Goal: Task Accomplishment & Management: Use online tool/utility

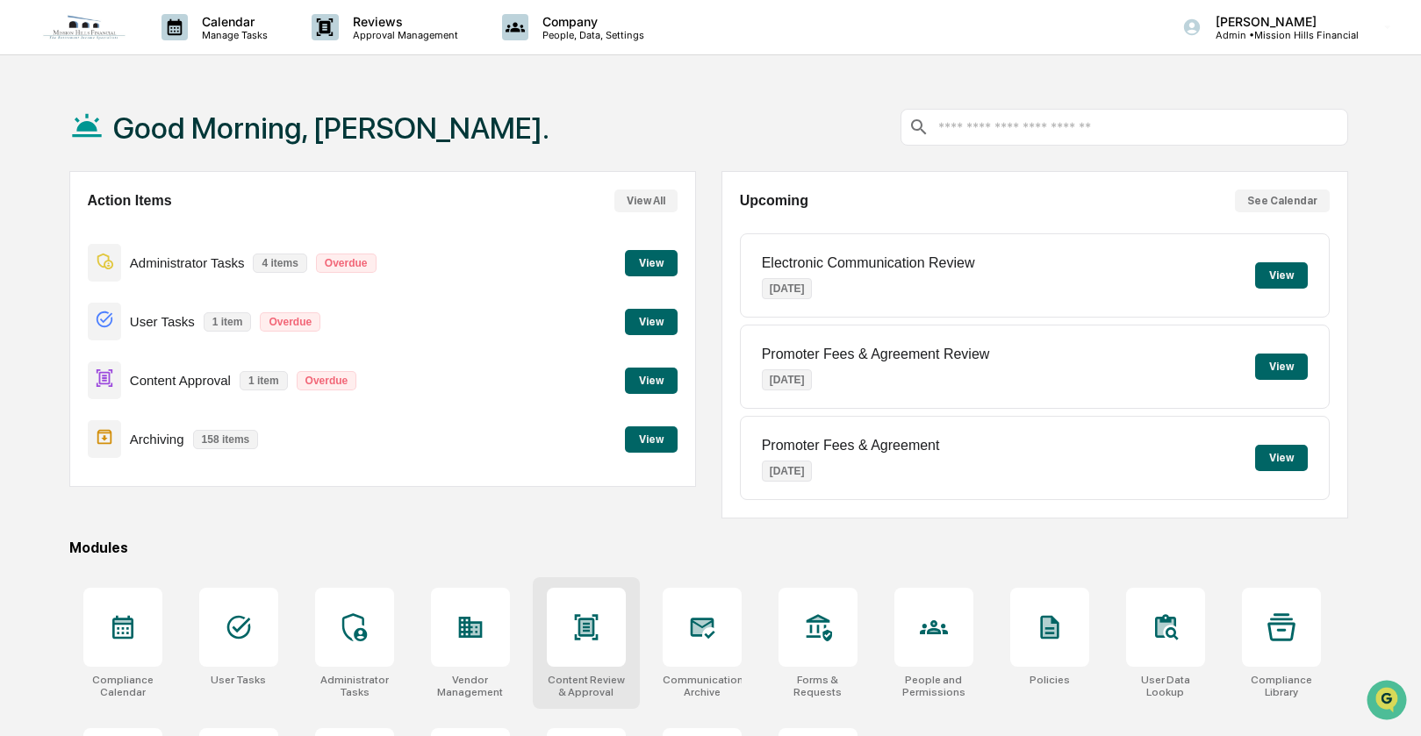
click at [585, 630] on icon at bounding box center [586, 626] width 24 height 25
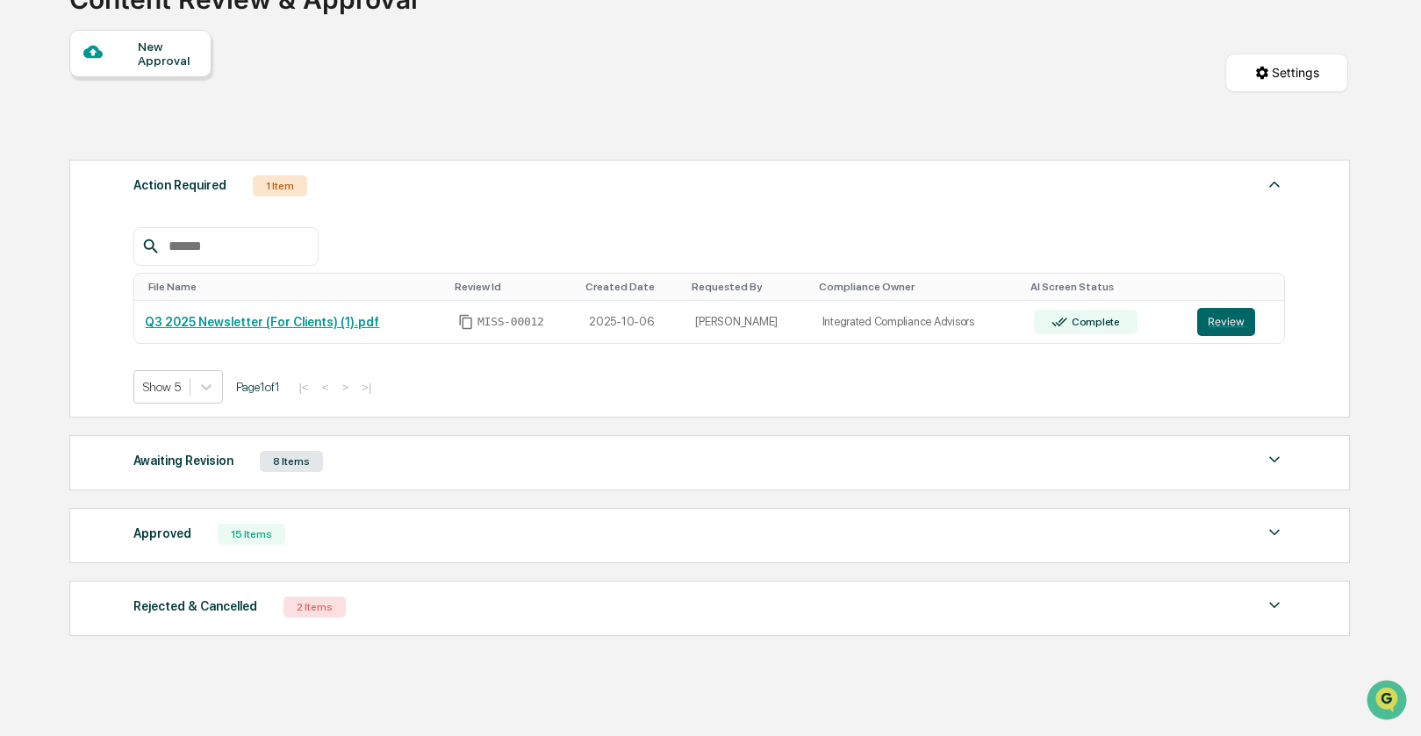
scroll to position [140, 0]
click at [277, 183] on div "1 Item" at bounding box center [280, 186] width 54 height 21
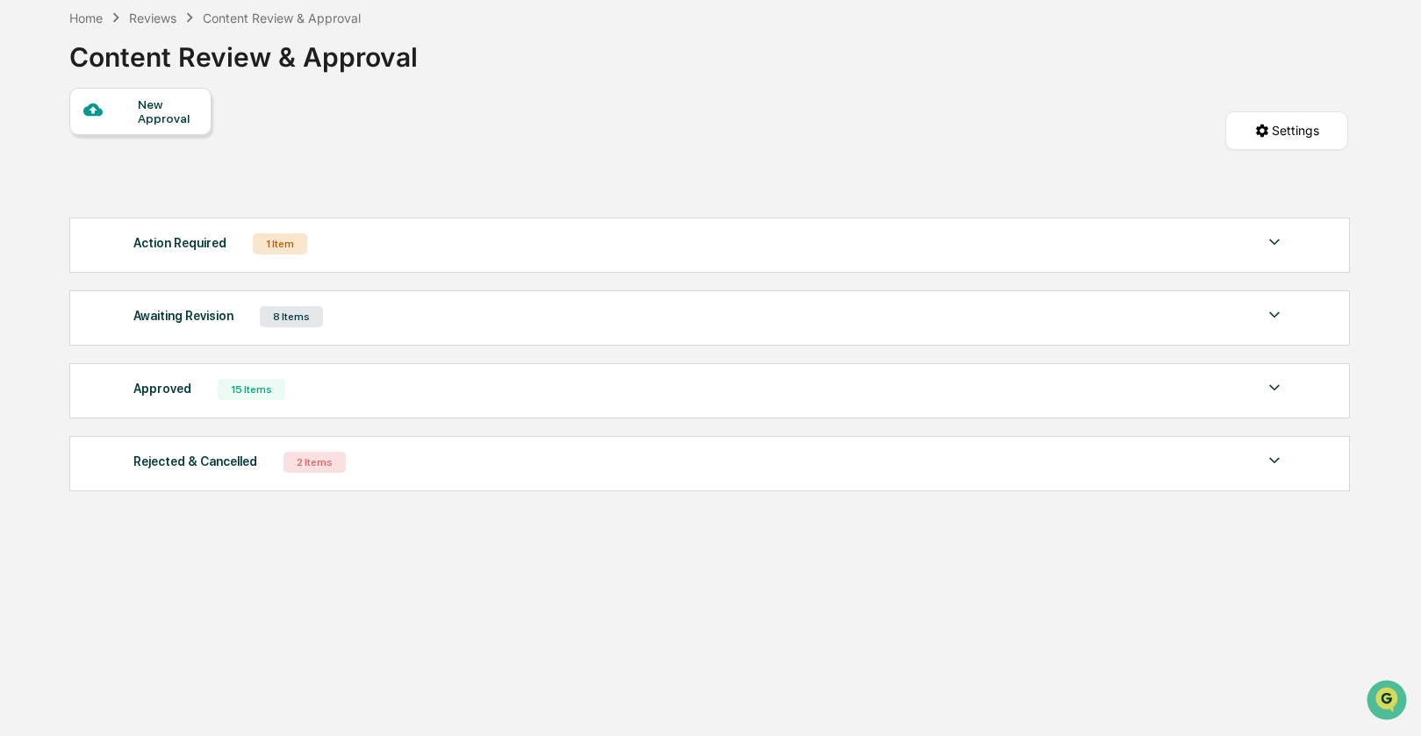
scroll to position [83, 0]
click at [269, 243] on div "1 Item" at bounding box center [280, 243] width 54 height 21
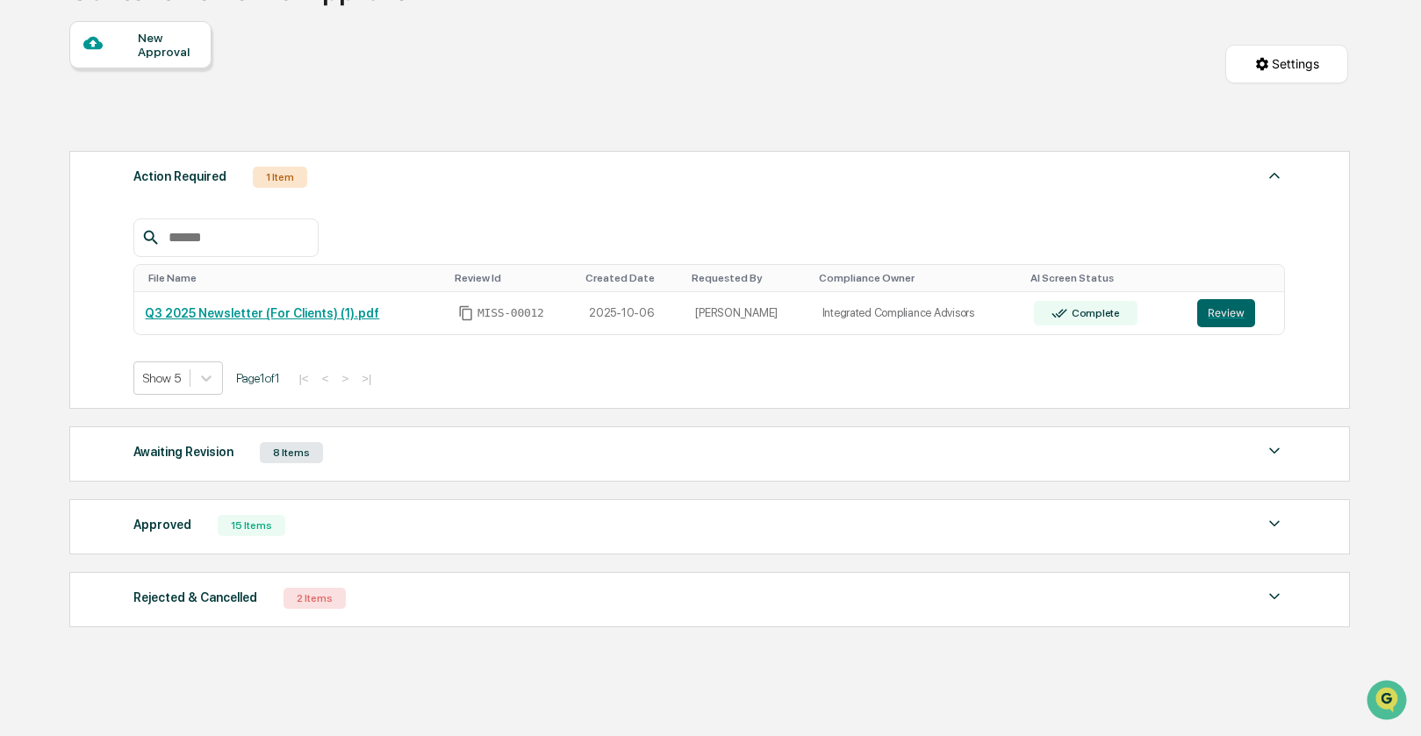
scroll to position [154, 0]
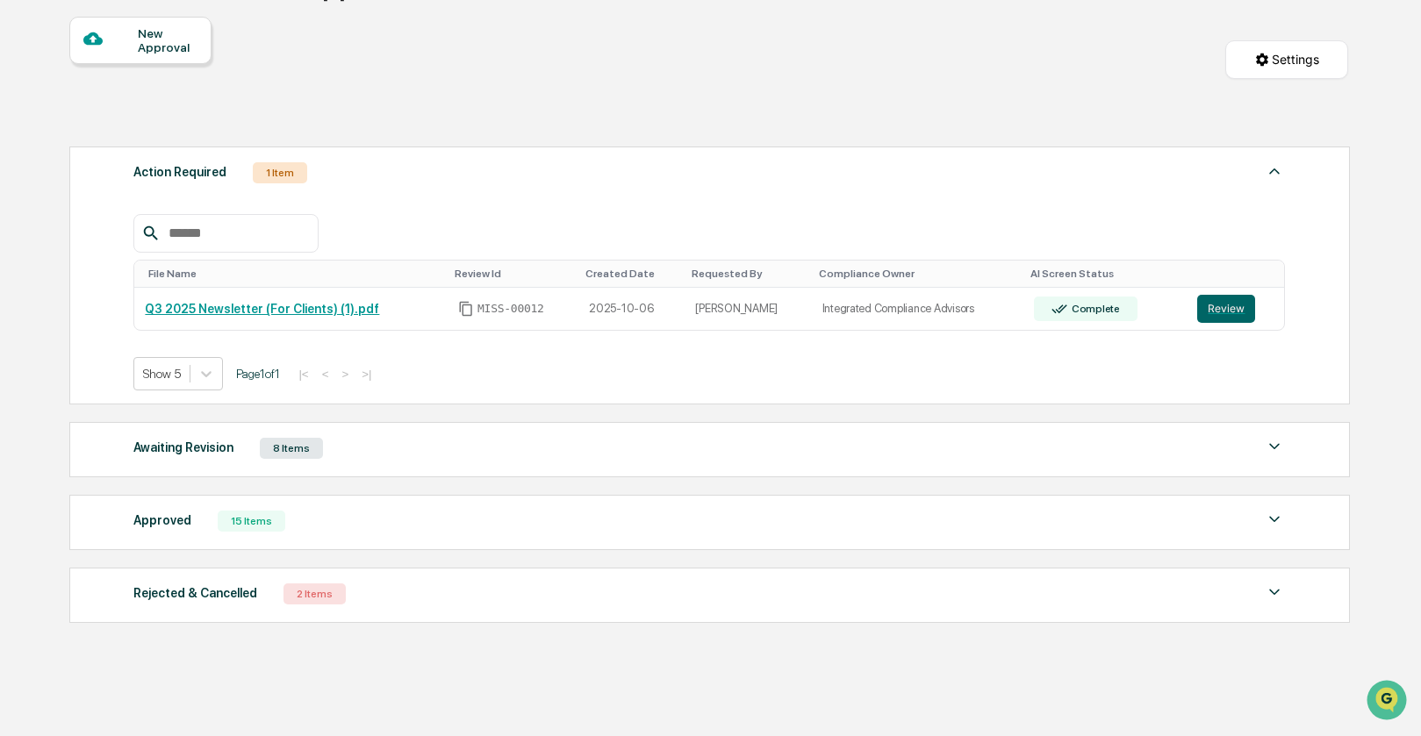
click at [276, 171] on div "1 Item" at bounding box center [280, 172] width 54 height 21
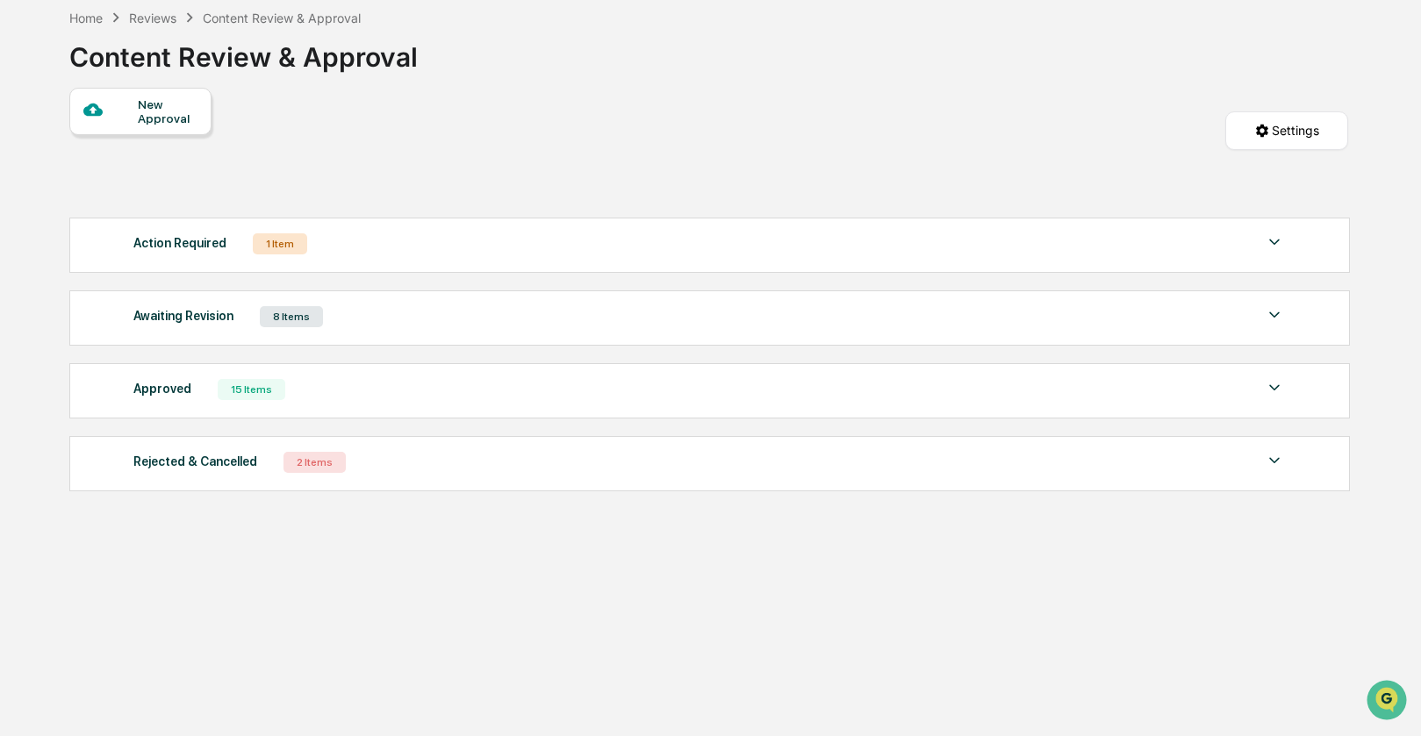
scroll to position [83, 0]
drag, startPoint x: 264, startPoint y: 237, endPoint x: 285, endPoint y: 237, distance: 21.1
click at [264, 237] on div "1 Item" at bounding box center [280, 243] width 54 height 21
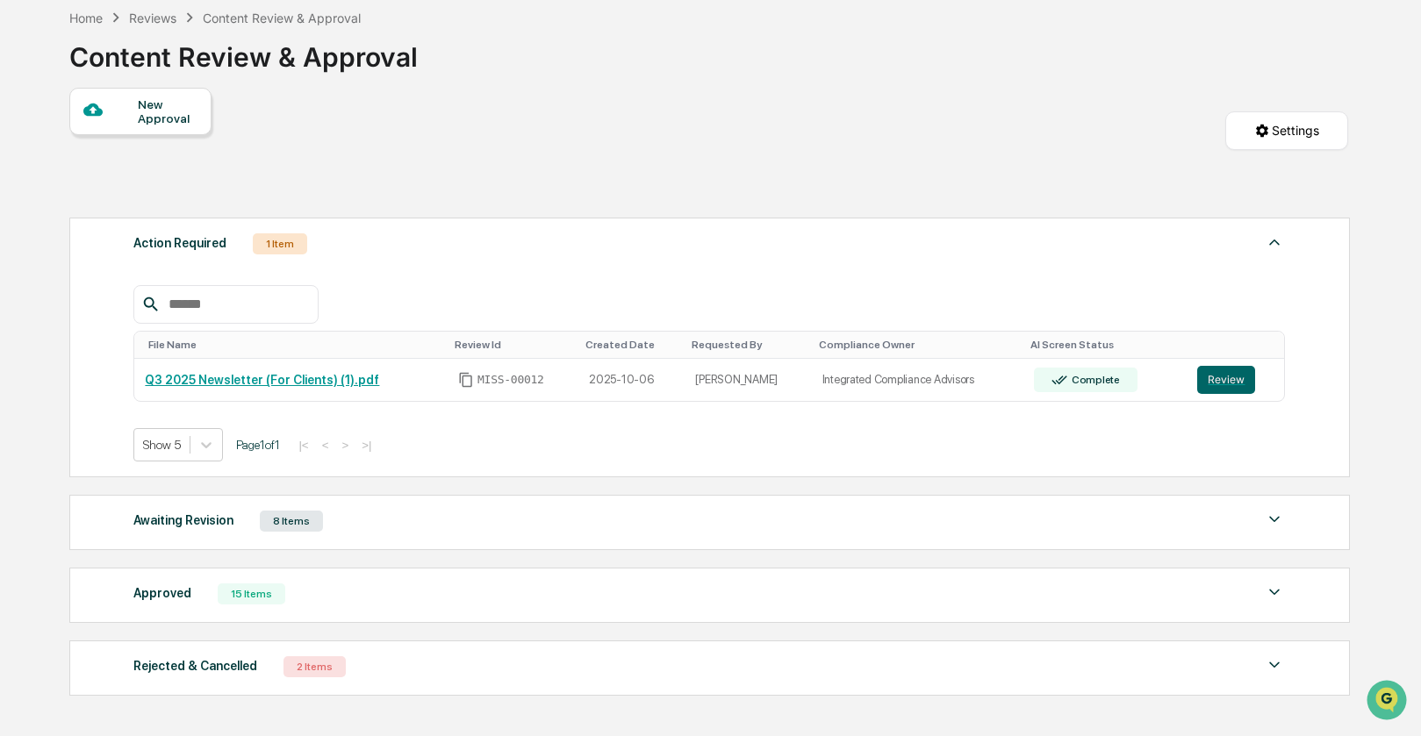
scroll to position [154, 0]
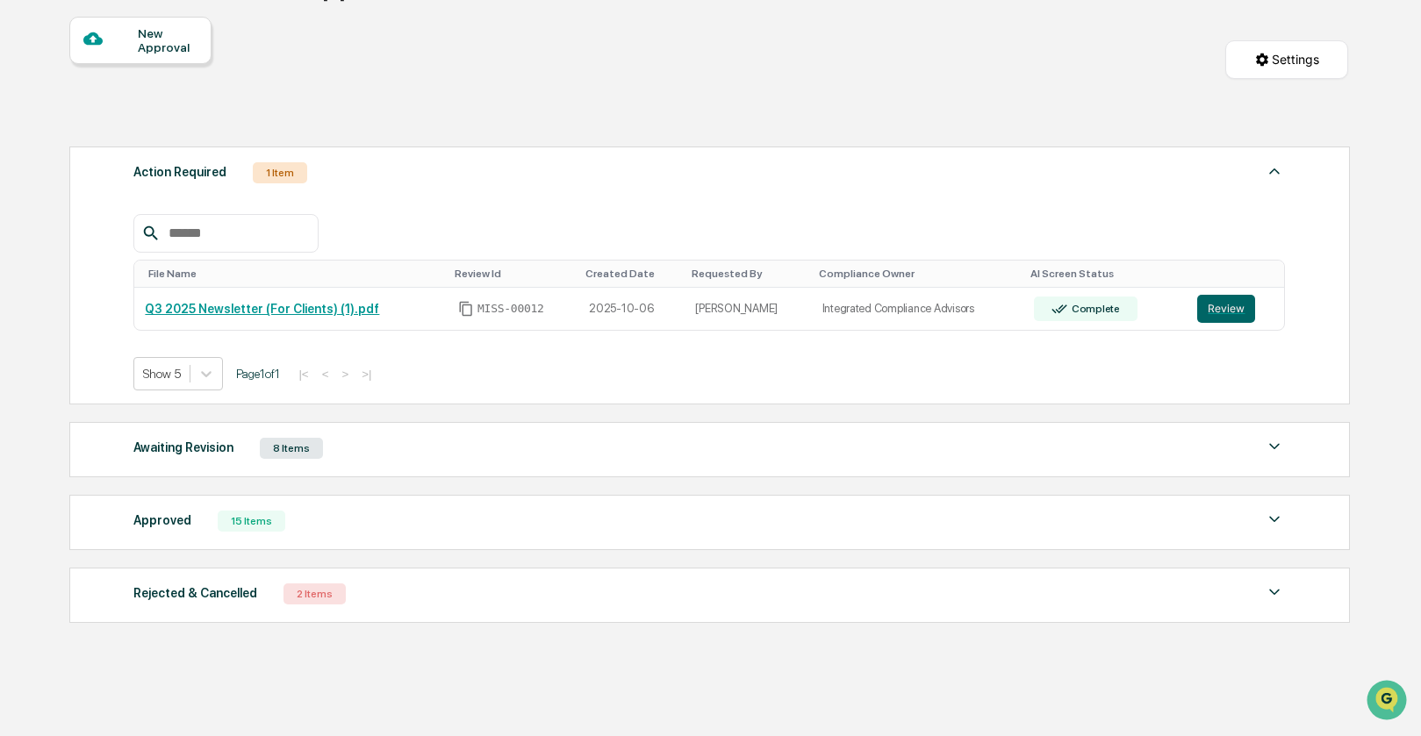
click at [1267, 450] on img at bounding box center [1274, 446] width 21 height 21
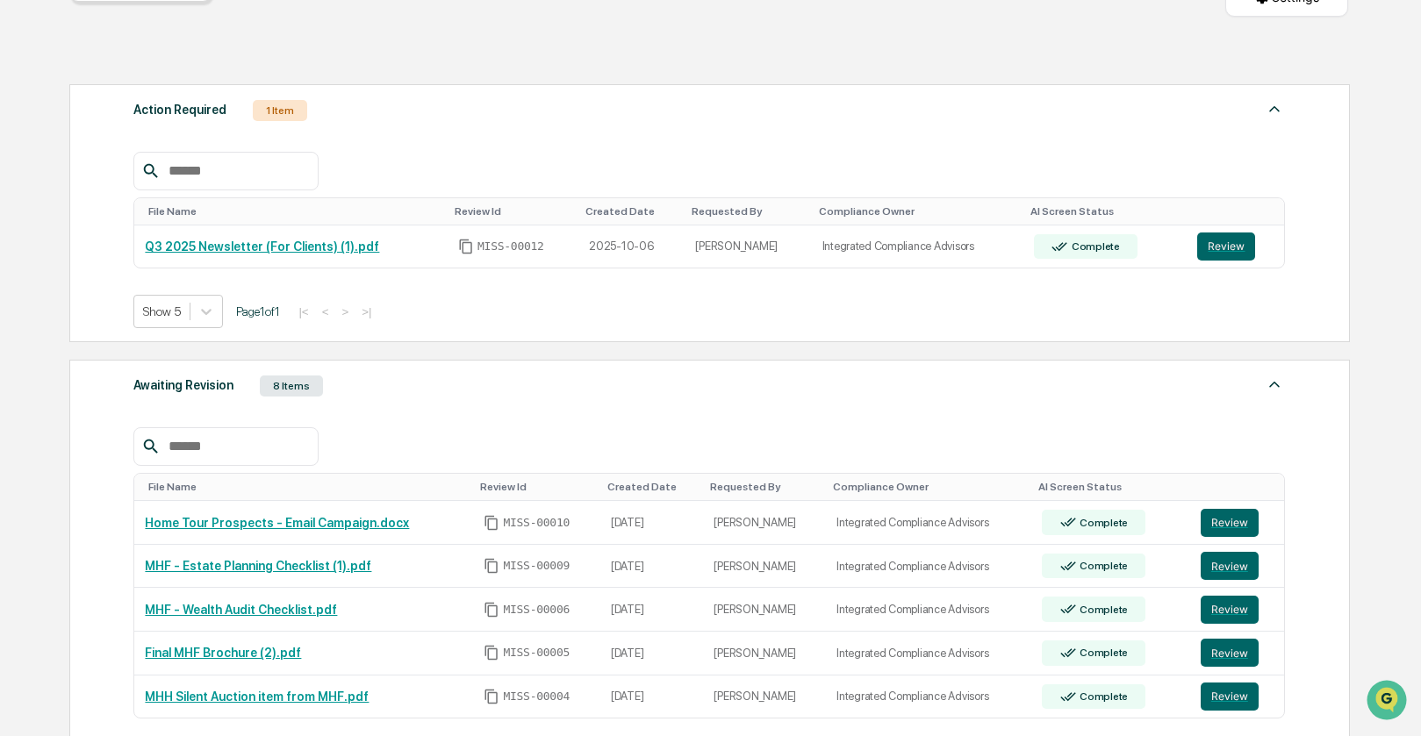
scroll to position [216, 0]
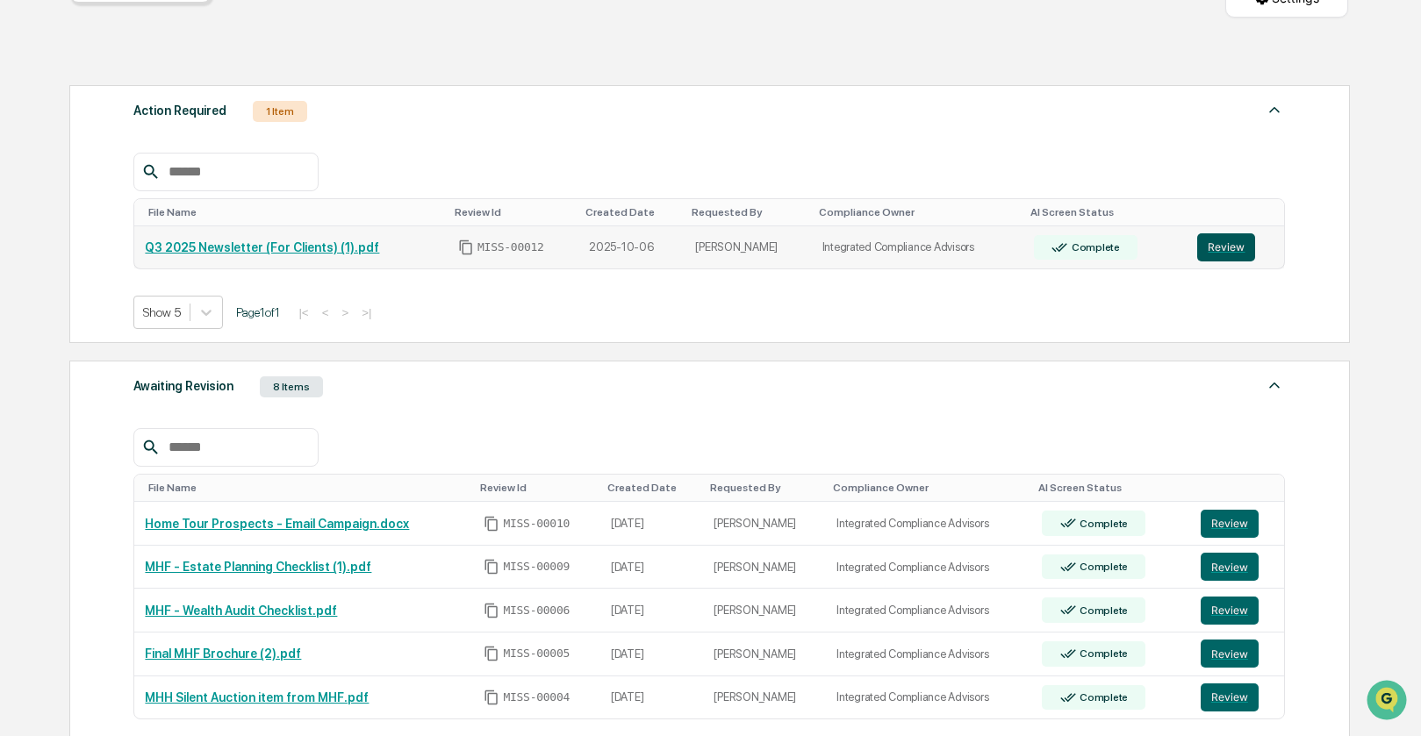
click at [1217, 251] on button "Review" at bounding box center [1226, 247] width 58 height 28
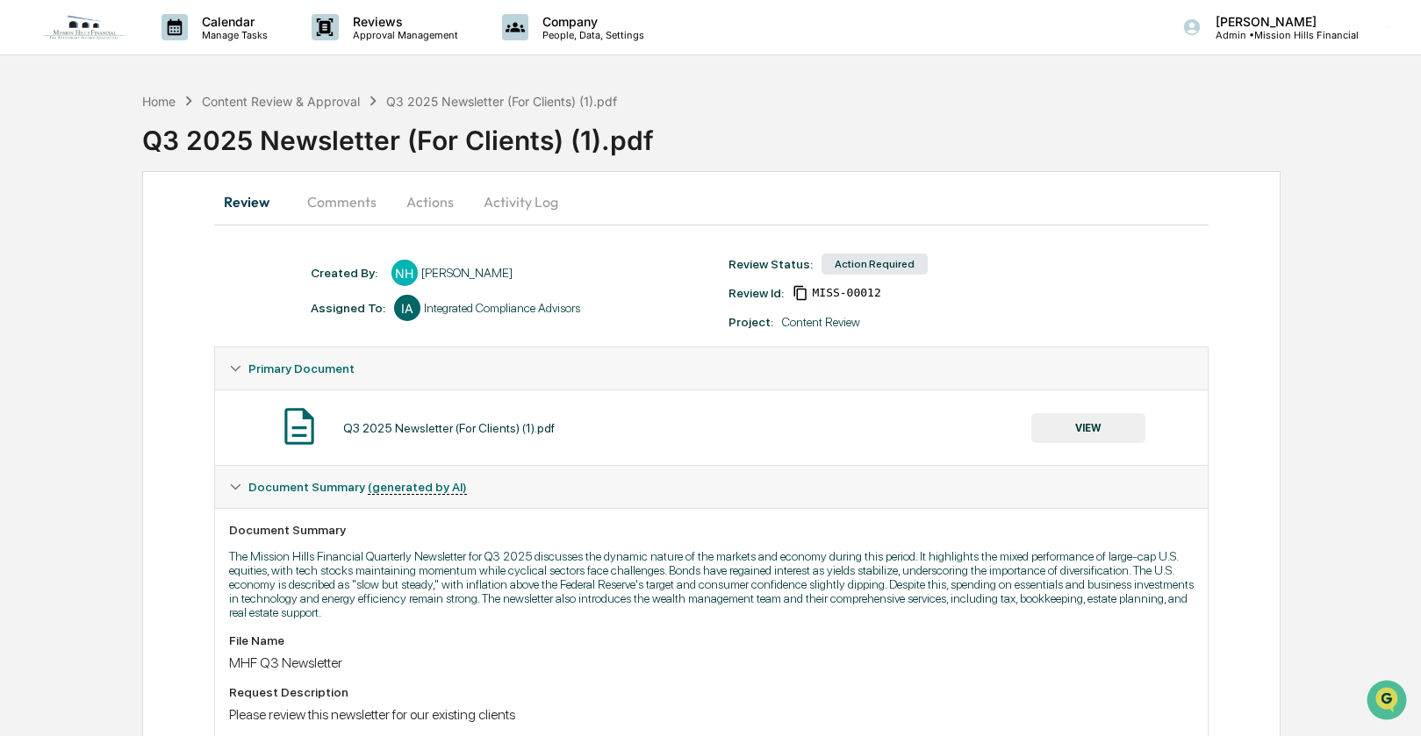
click at [351, 204] on button "Comments" at bounding box center [341, 202] width 97 height 42
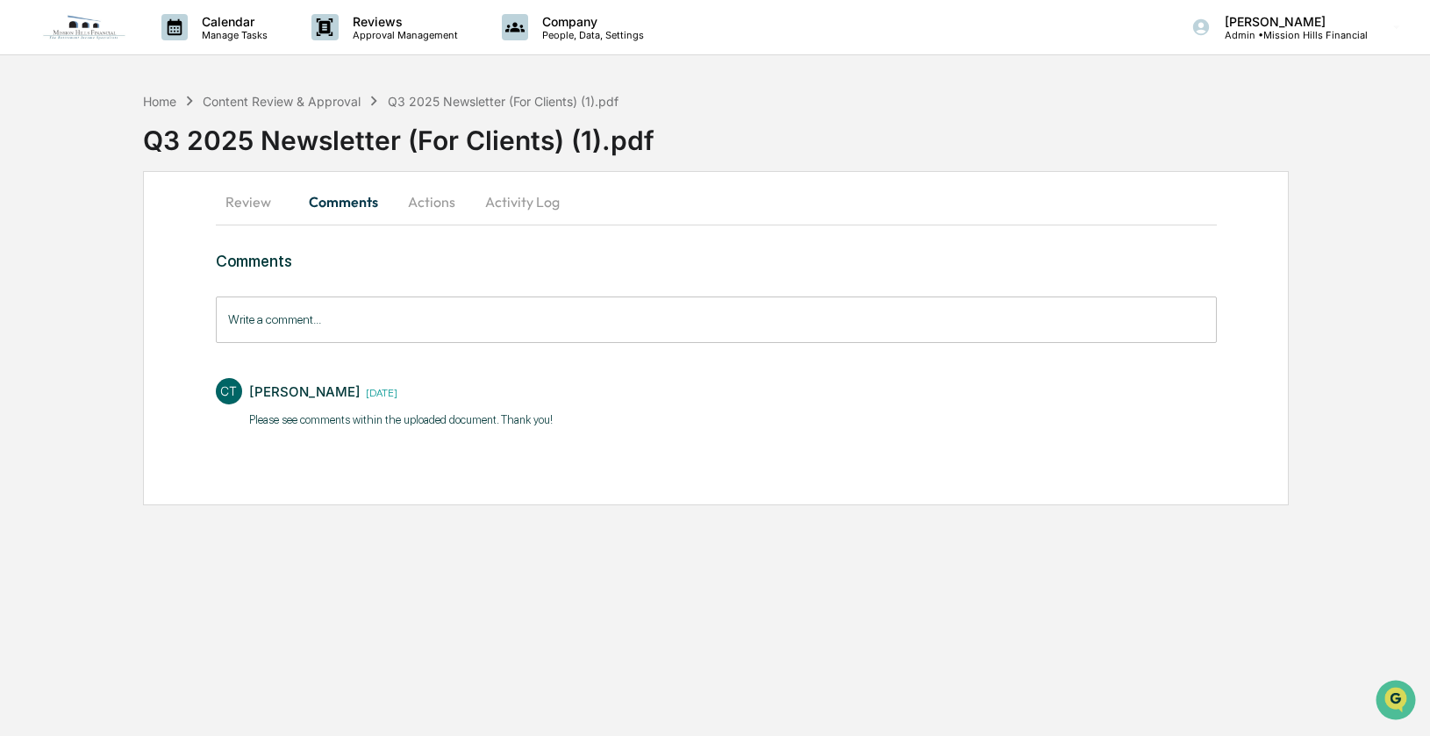
click at [435, 204] on button "Actions" at bounding box center [431, 202] width 79 height 42
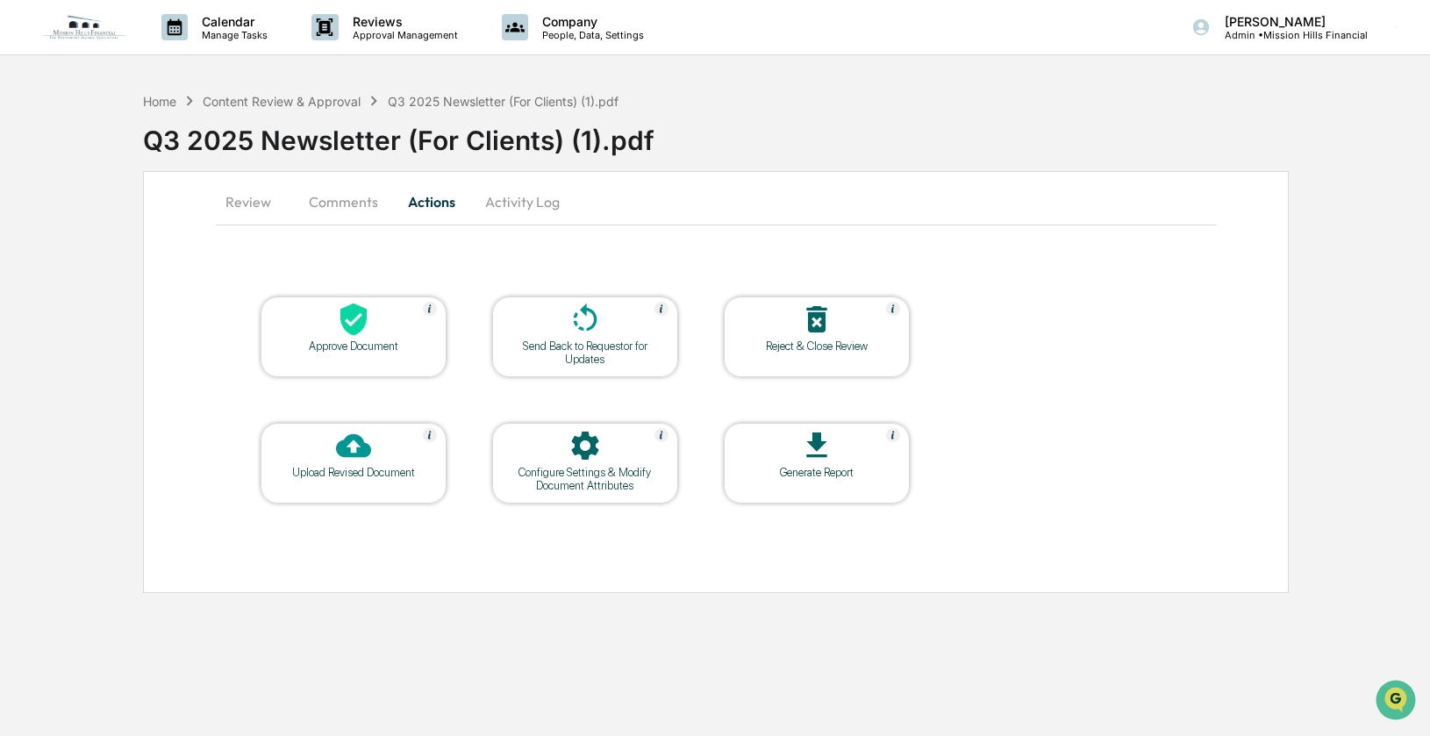
click at [586, 311] on icon at bounding box center [585, 319] width 35 height 35
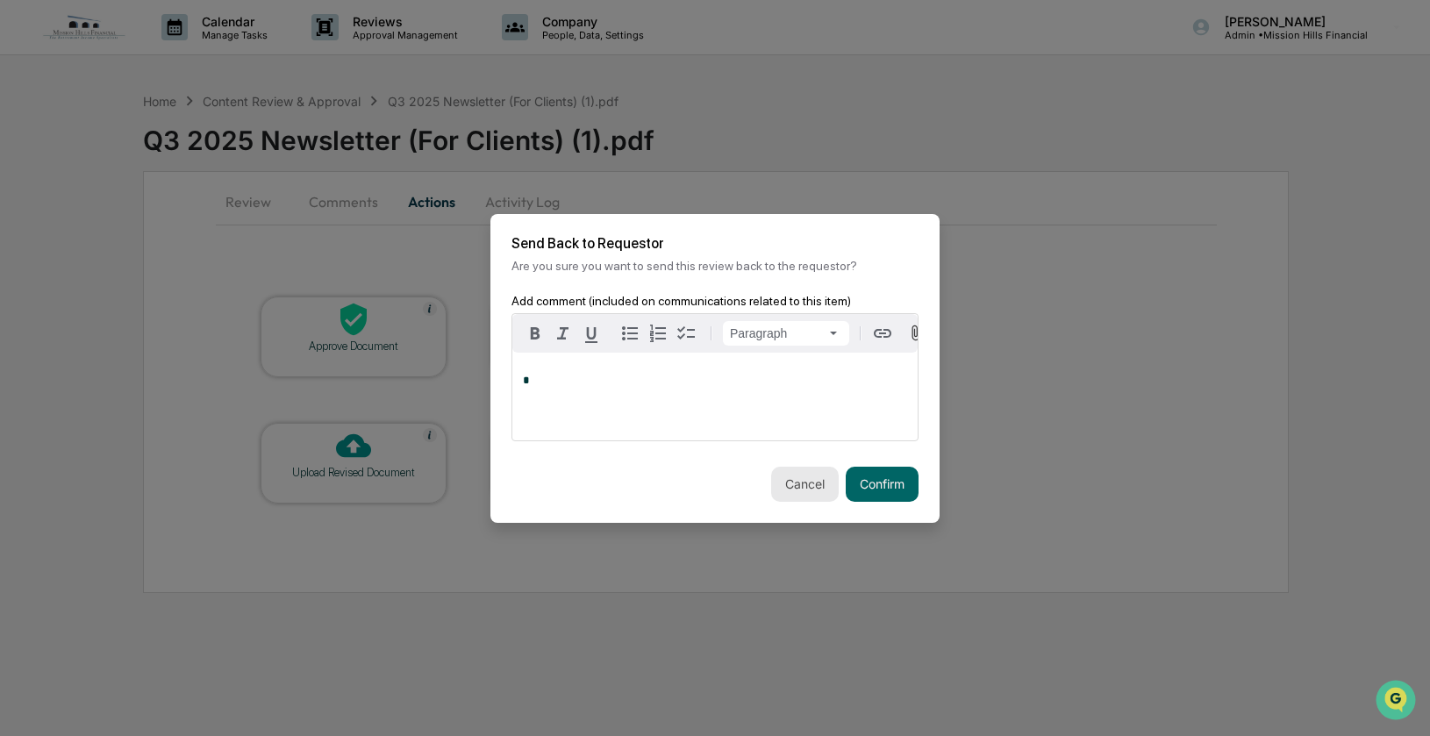
click at [778, 482] on button "Cancel" at bounding box center [805, 484] width 68 height 35
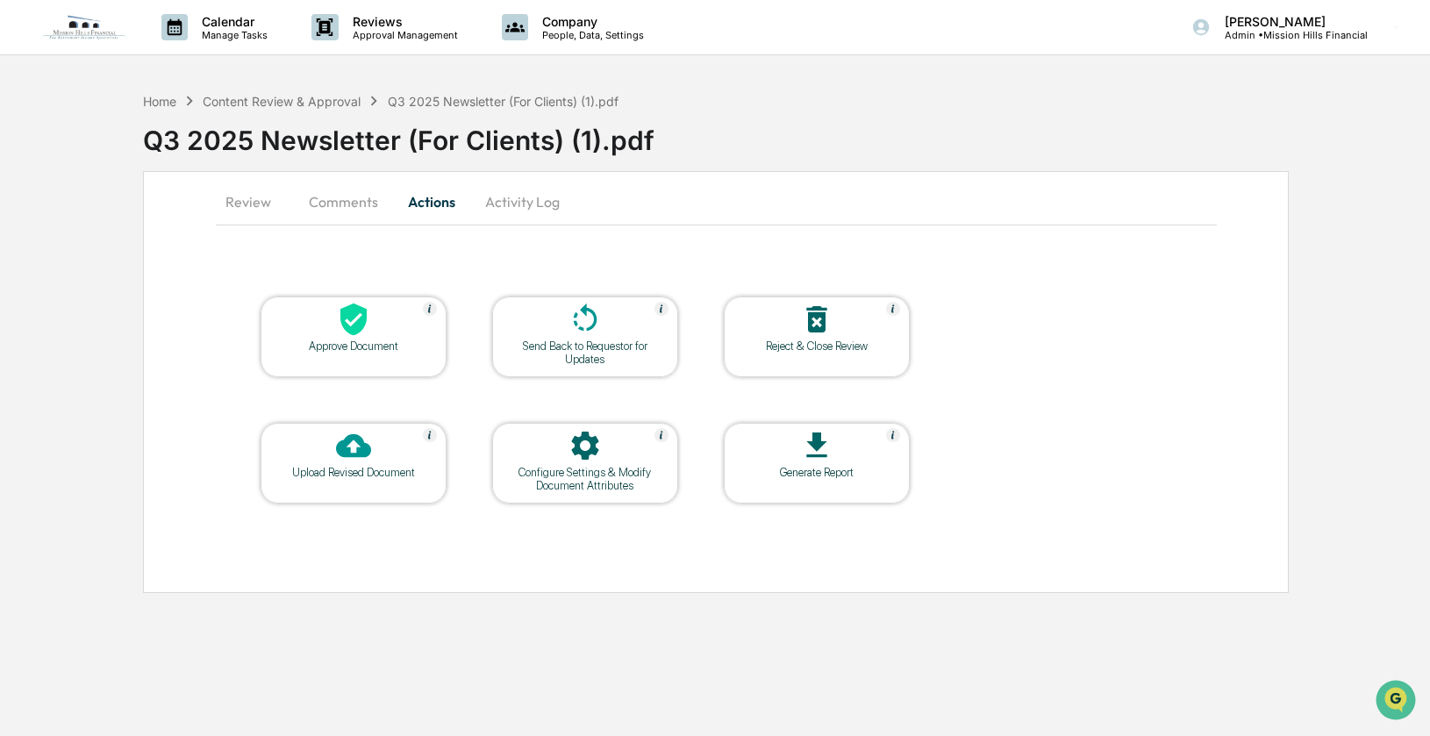
click at [512, 208] on button "Activity Log" at bounding box center [522, 202] width 103 height 42
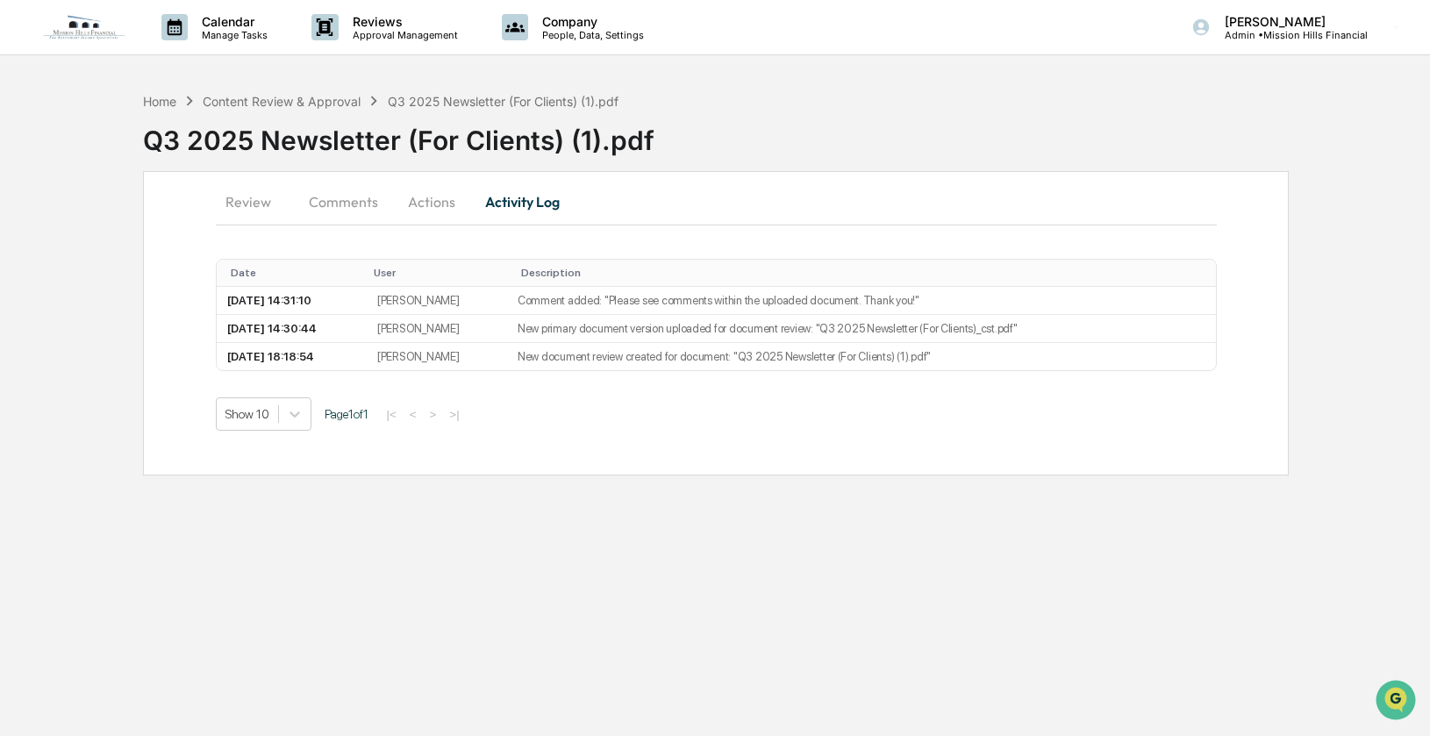
click at [440, 205] on button "Actions" at bounding box center [431, 202] width 79 height 42
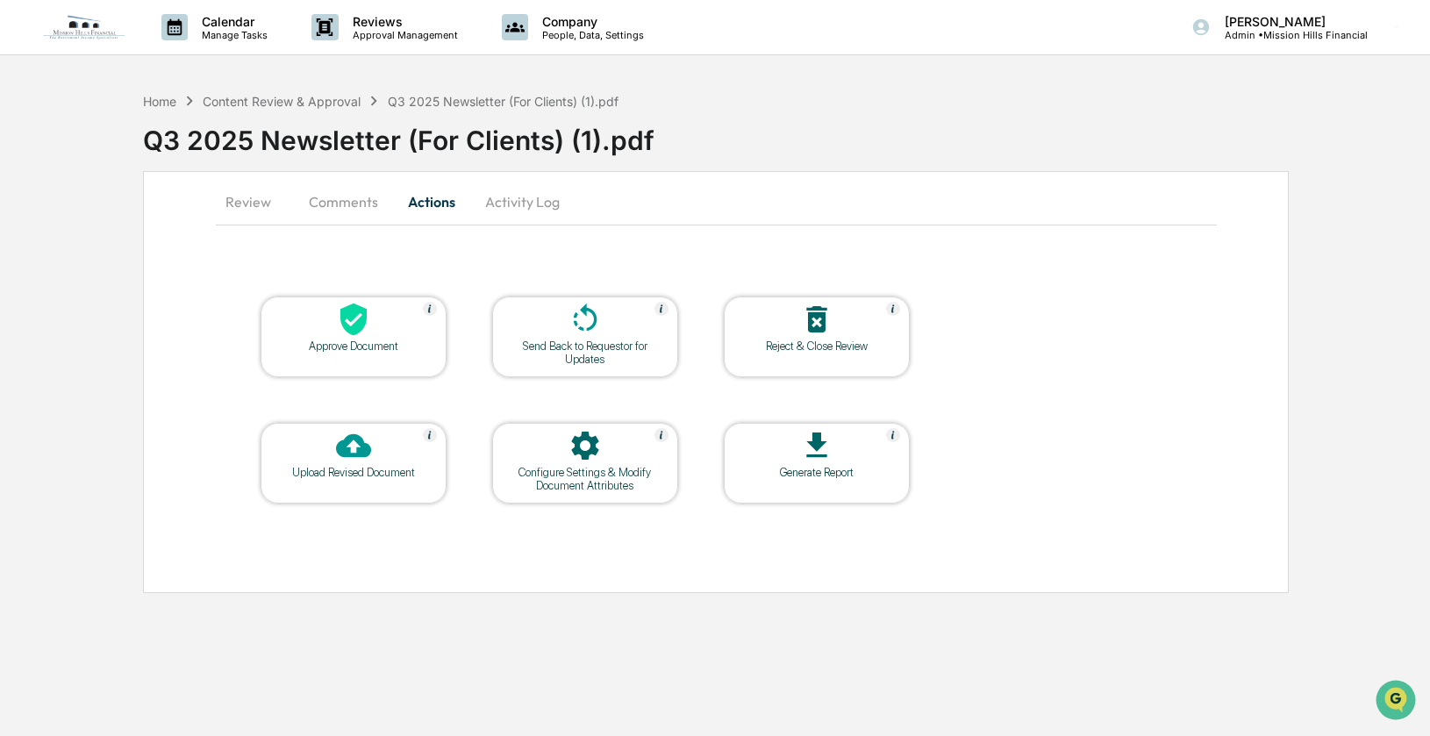
click at [256, 205] on button "Review" at bounding box center [255, 202] width 79 height 42
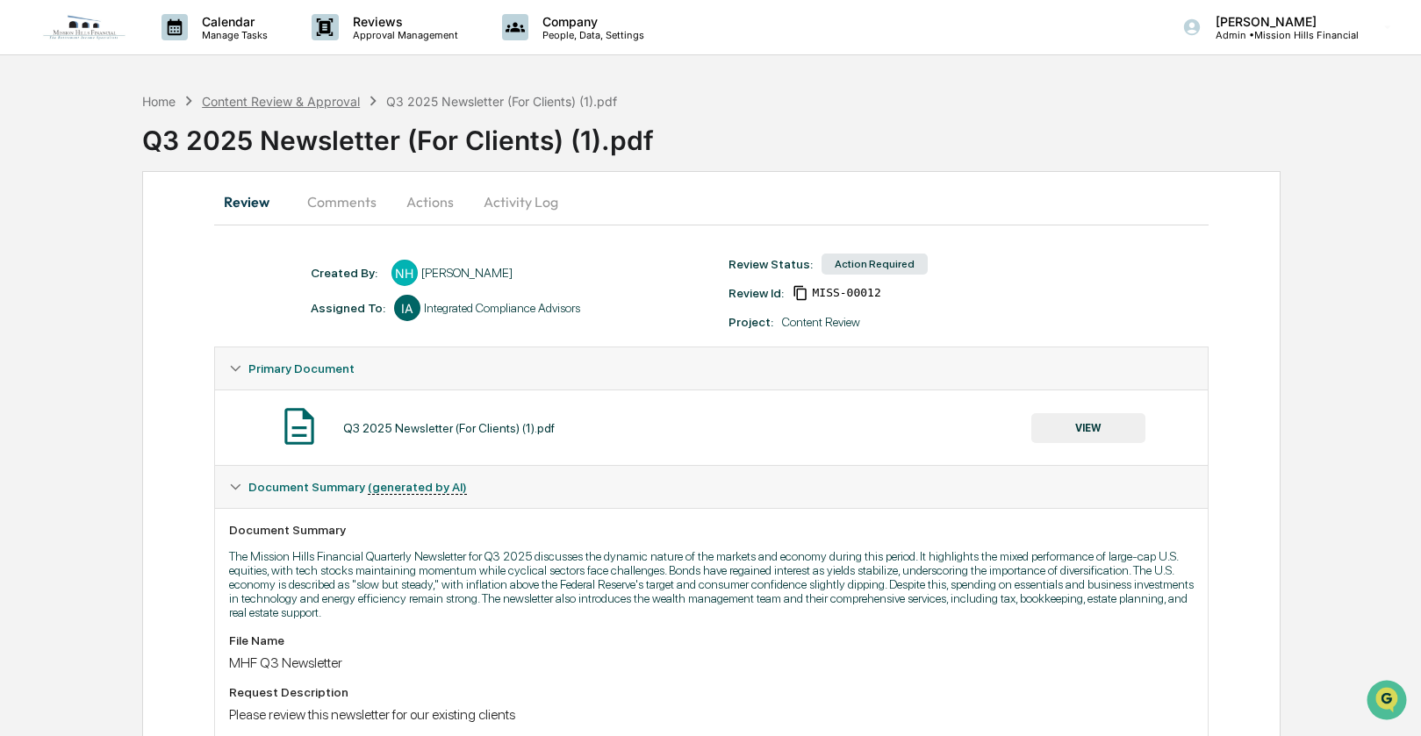
click at [277, 102] on div "Content Review & Approval" at bounding box center [281, 101] width 158 height 15
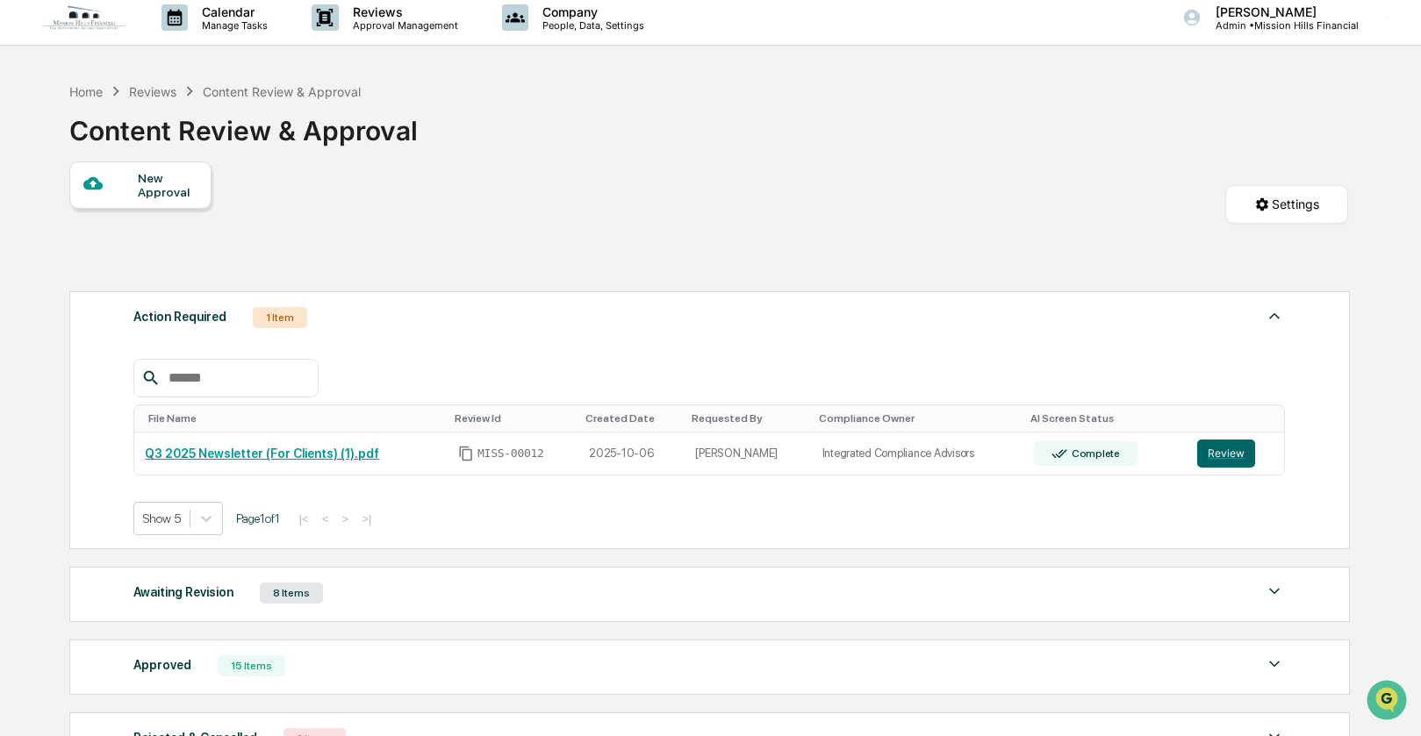
scroll to position [13, 0]
